Goal: Task Accomplishment & Management: Manage account settings

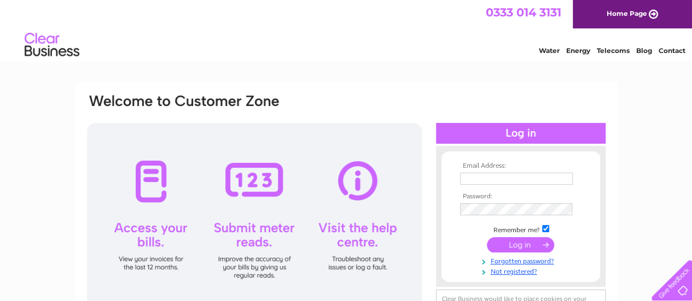
click at [506, 174] on input "text" at bounding box center [516, 179] width 113 height 12
type input "[EMAIL_ADDRESS][DOMAIN_NAME]"
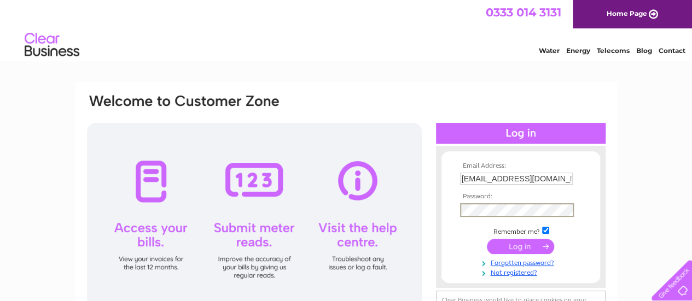
click at [504, 248] on input "submit" at bounding box center [520, 246] width 67 height 15
click at [509, 244] on input "submit" at bounding box center [520, 246] width 67 height 15
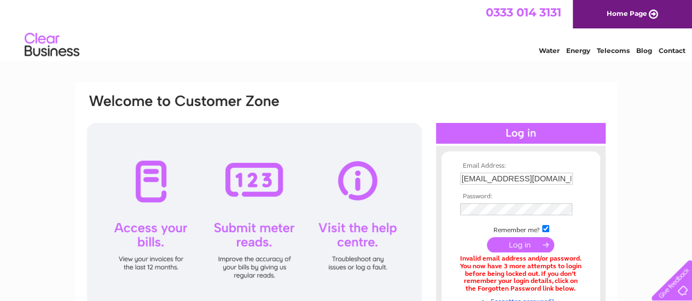
click at [519, 249] on input "submit" at bounding box center [520, 244] width 67 height 15
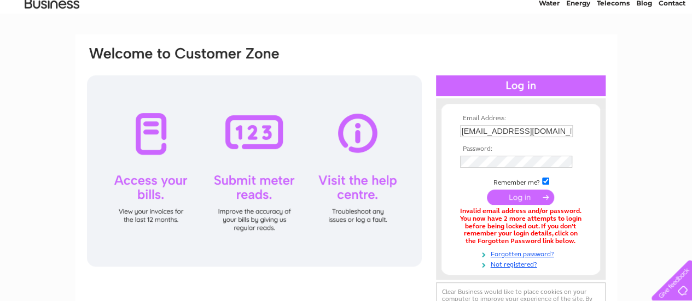
scroll to position [51, 0]
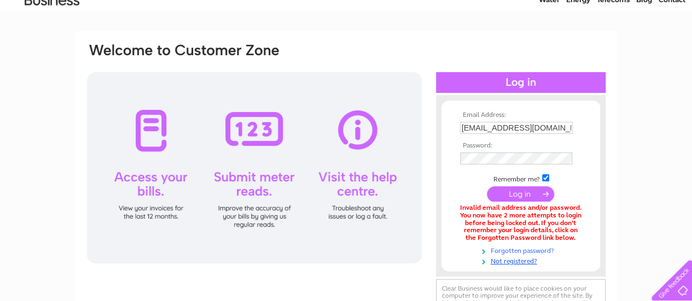
click at [523, 254] on link "Forgotten password?" at bounding box center [522, 250] width 124 height 10
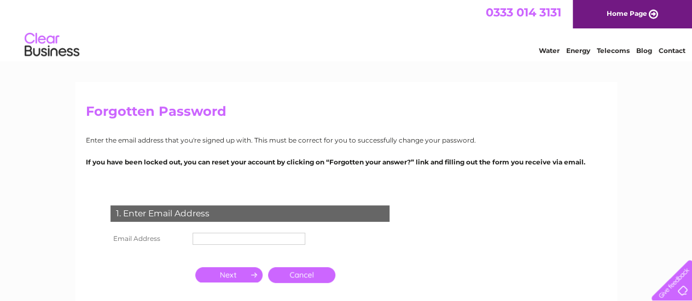
click at [275, 238] on input "text" at bounding box center [248, 239] width 113 height 12
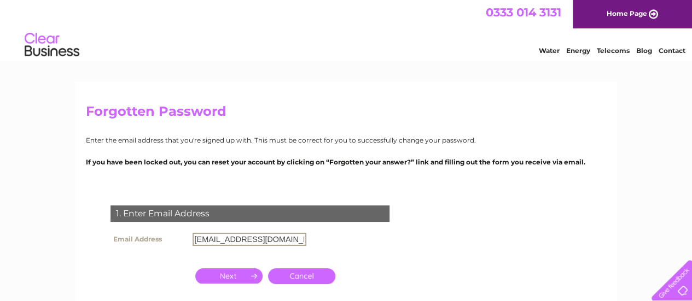
type input "motimahal94@gmail.com"
click at [335, 250] on div "1. Enter Email Address Email Address motimahal94@gmail.com Cancel" at bounding box center [252, 266] width 332 height 142
click at [236, 273] on input "button" at bounding box center [228, 274] width 67 height 15
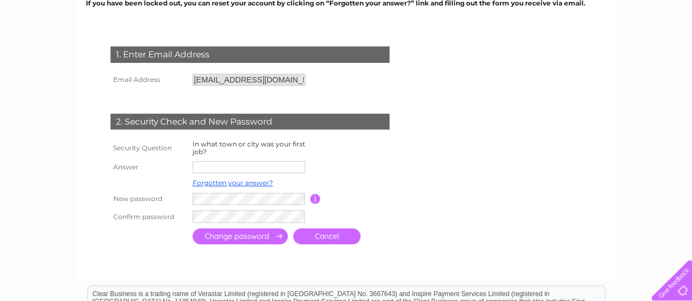
scroll to position [160, 0]
click at [237, 167] on input "text" at bounding box center [248, 167] width 113 height 12
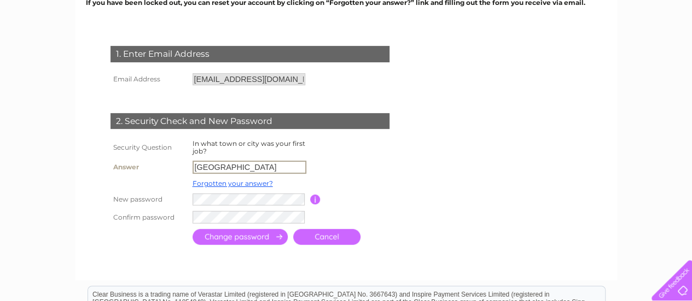
type input "london"
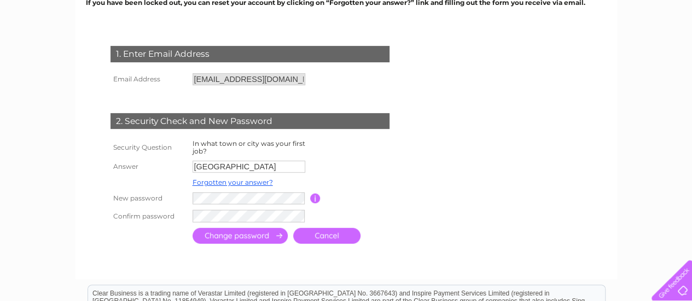
click at [227, 237] on input "submit" at bounding box center [239, 236] width 95 height 16
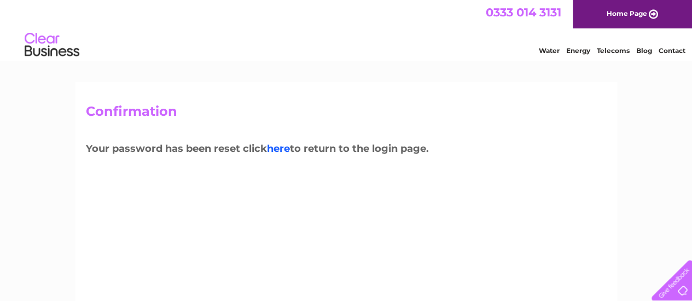
click at [279, 150] on link "here" at bounding box center [278, 149] width 23 height 12
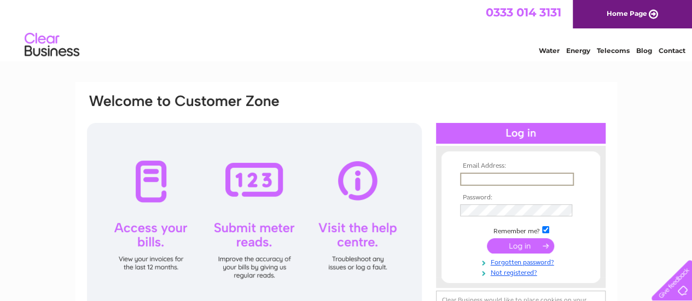
click at [504, 178] on input "text" at bounding box center [517, 179] width 114 height 13
type input "motimahal94@gmail.com"
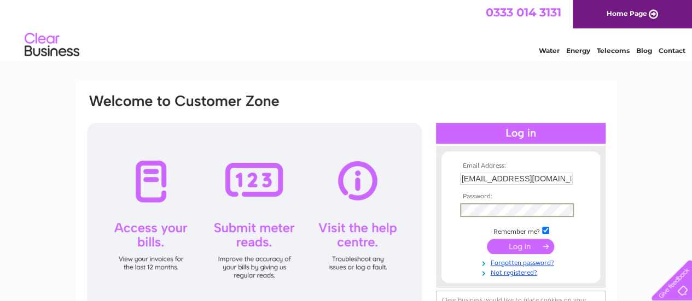
click at [469, 233] on td "Remember me?" at bounding box center [520, 230] width 127 height 11
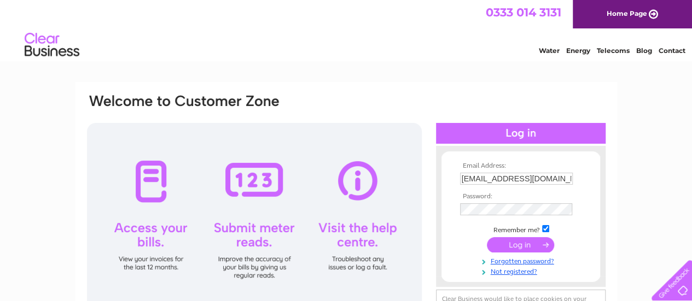
click at [522, 241] on input "submit" at bounding box center [520, 244] width 67 height 15
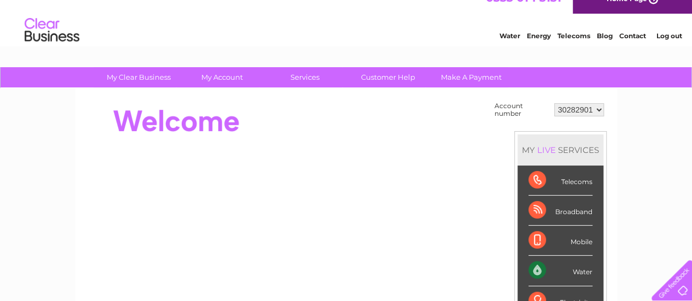
scroll to position [14, 0]
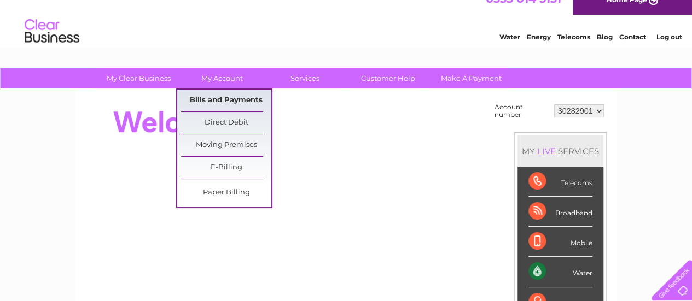
click at [227, 97] on link "Bills and Payments" at bounding box center [226, 101] width 90 height 22
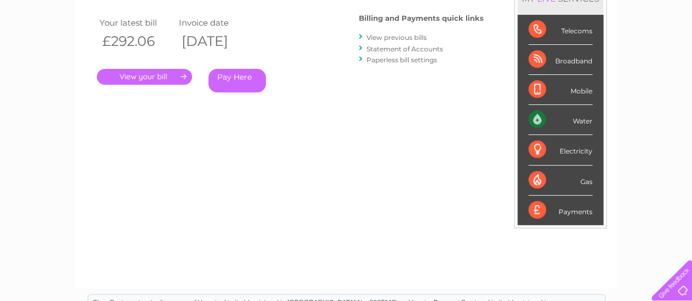
scroll to position [177, 0]
click at [385, 37] on link "View previous bills" at bounding box center [396, 37] width 60 height 8
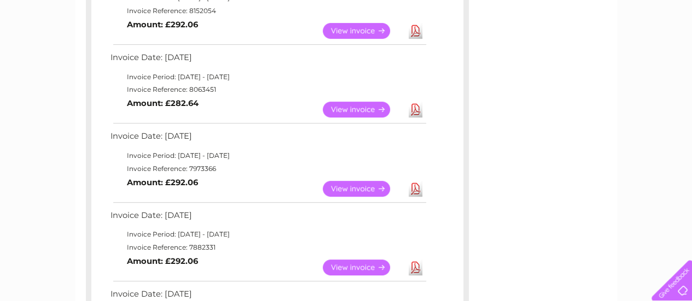
scroll to position [235, 0]
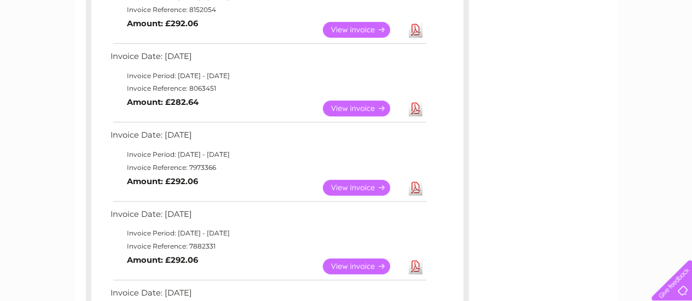
click at [418, 28] on link "Download" at bounding box center [415, 30] width 14 height 16
click at [417, 109] on link "Download" at bounding box center [415, 109] width 14 height 16
click at [417, 186] on link "Download" at bounding box center [415, 188] width 14 height 16
click at [413, 268] on link "Download" at bounding box center [415, 267] width 14 height 16
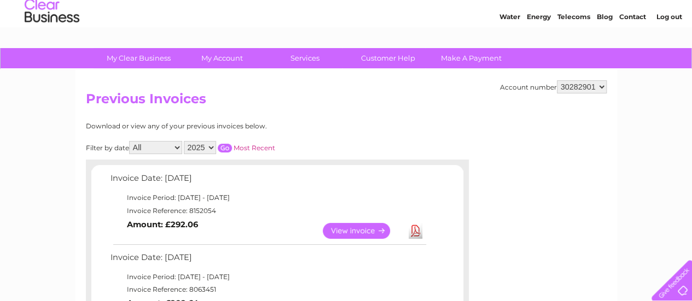
scroll to position [0, 0]
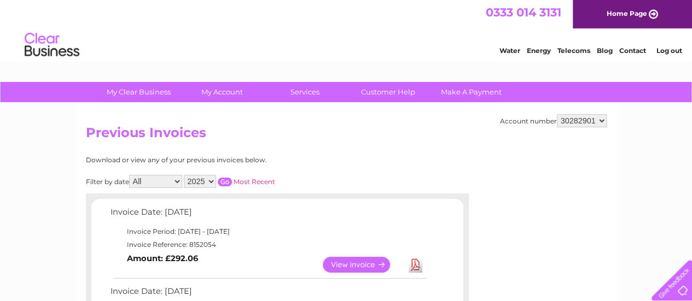
click at [659, 51] on link "Log out" at bounding box center [668, 50] width 26 height 8
